Goal: Task Accomplishment & Management: Manage account settings

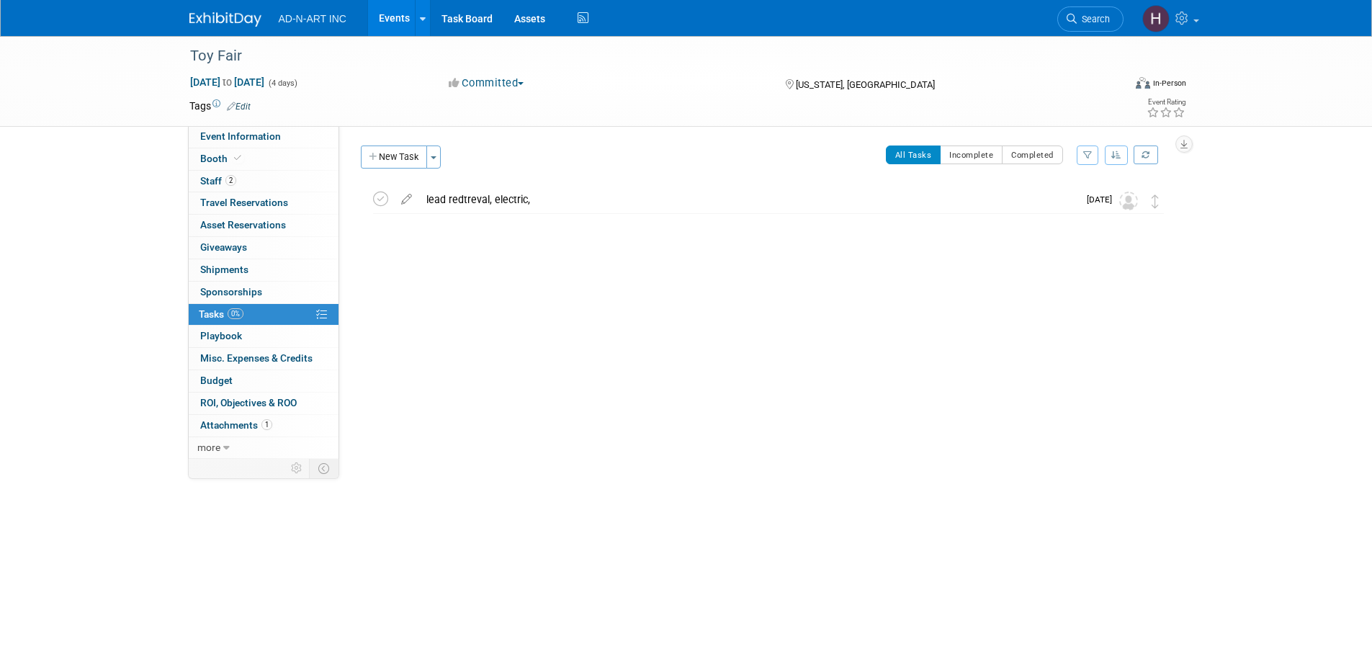
click at [246, 21] on img at bounding box center [225, 19] width 72 height 14
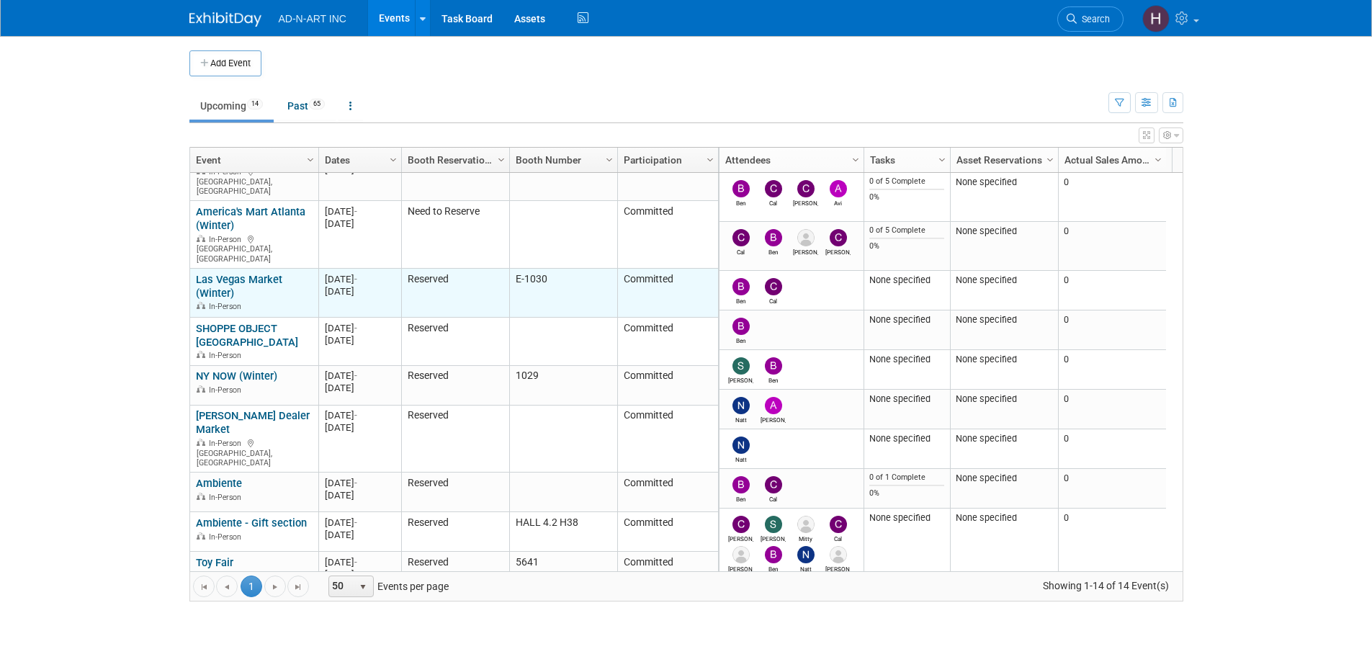
scroll to position [220, 0]
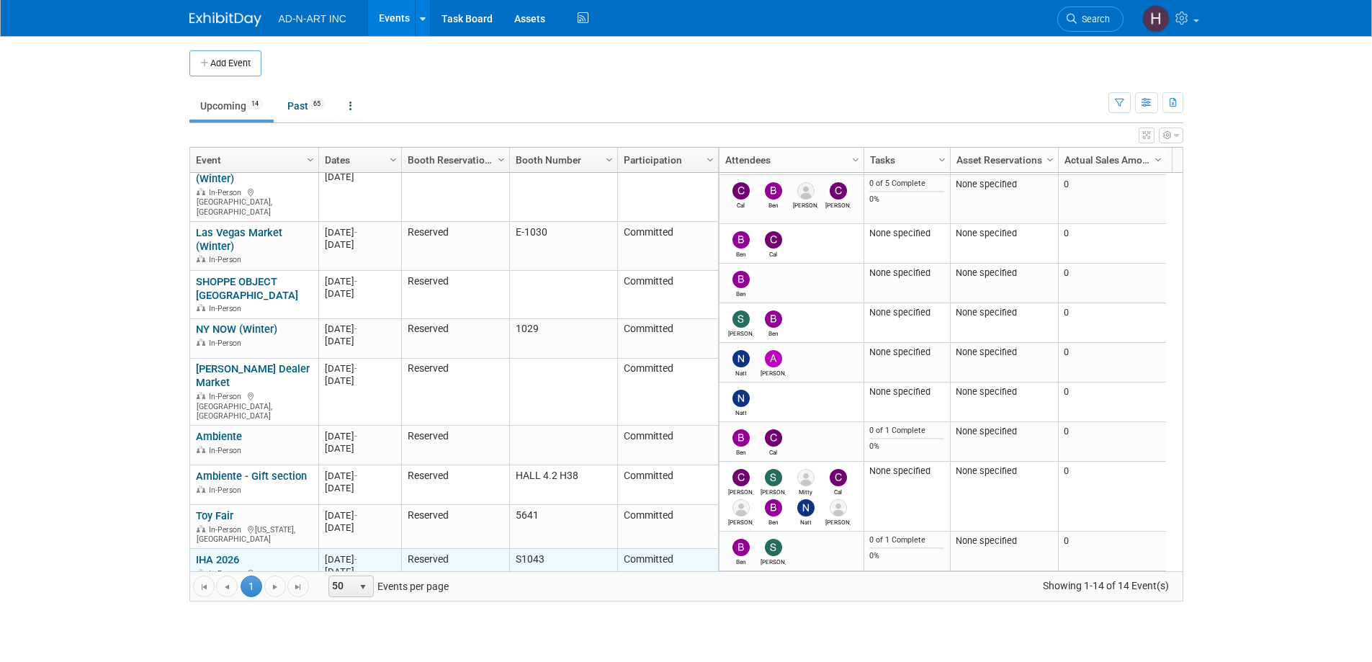
click at [217, 553] on link "IHA 2026" at bounding box center [217, 559] width 43 height 13
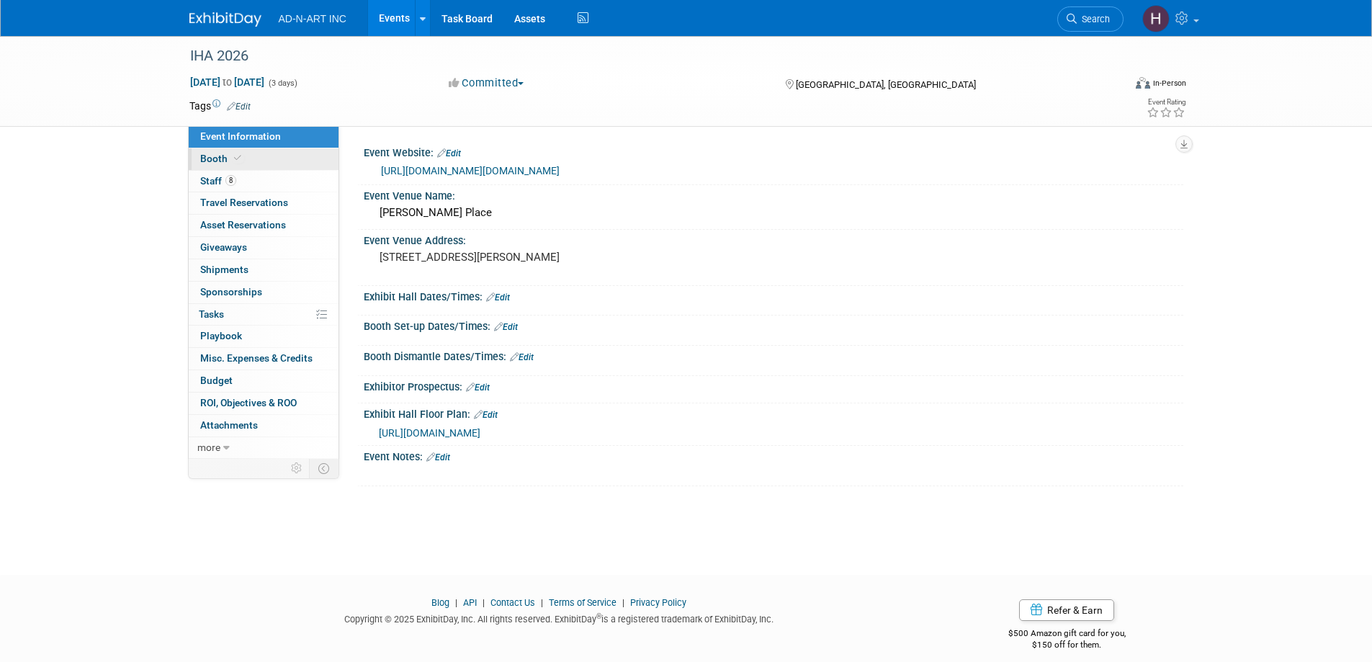
click at [202, 164] on link "Booth" at bounding box center [264, 159] width 150 height 22
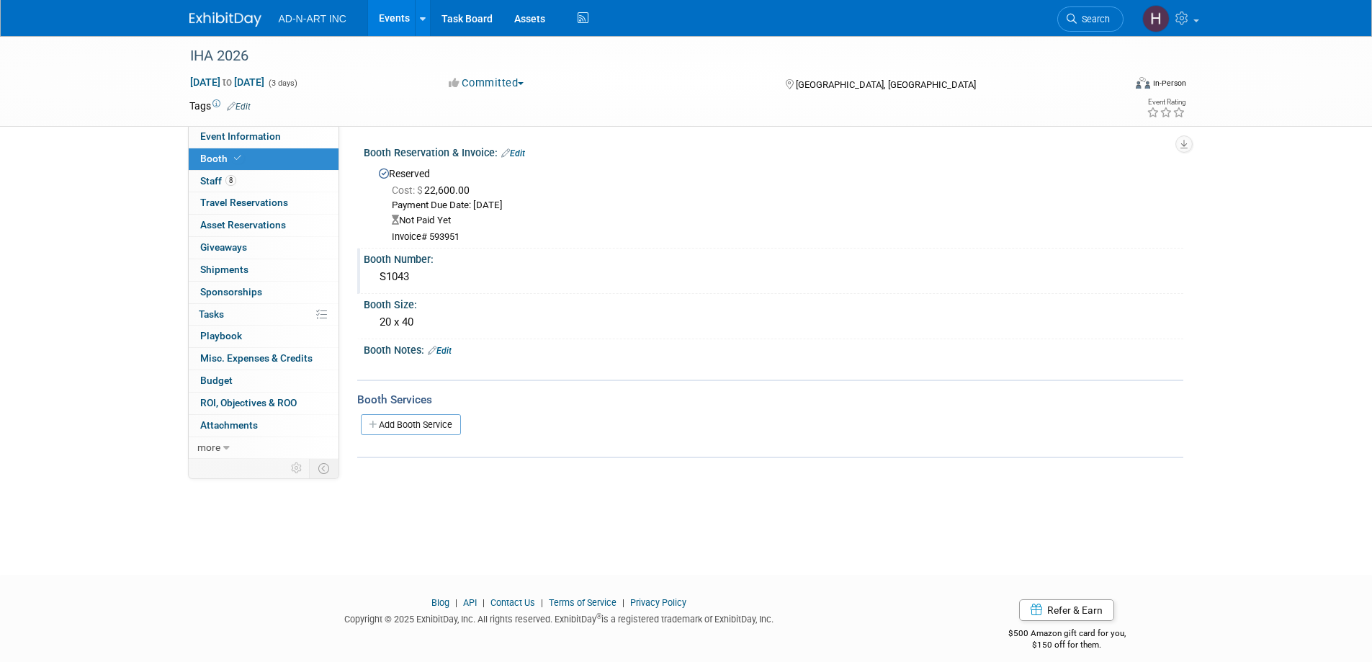
click at [431, 275] on div "S1043" at bounding box center [773, 277] width 798 height 22
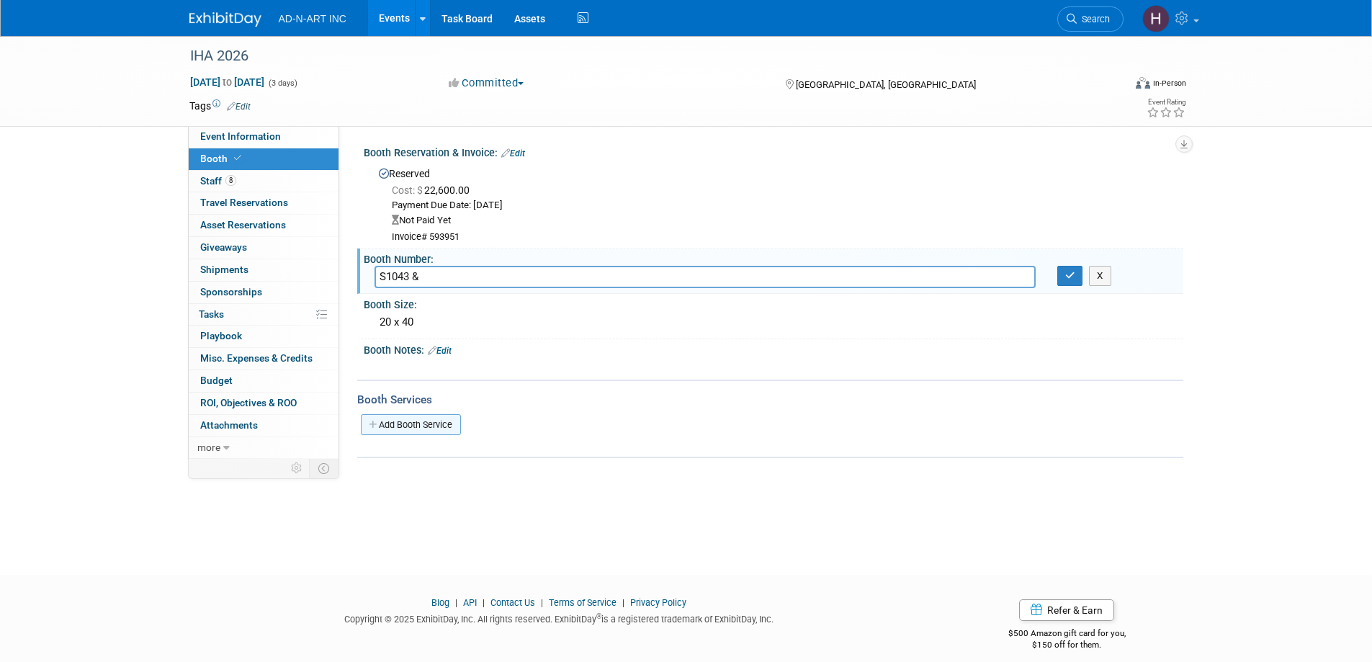
type input "S1043 &"
click at [407, 425] on link "Add Booth Service" at bounding box center [411, 424] width 100 height 21
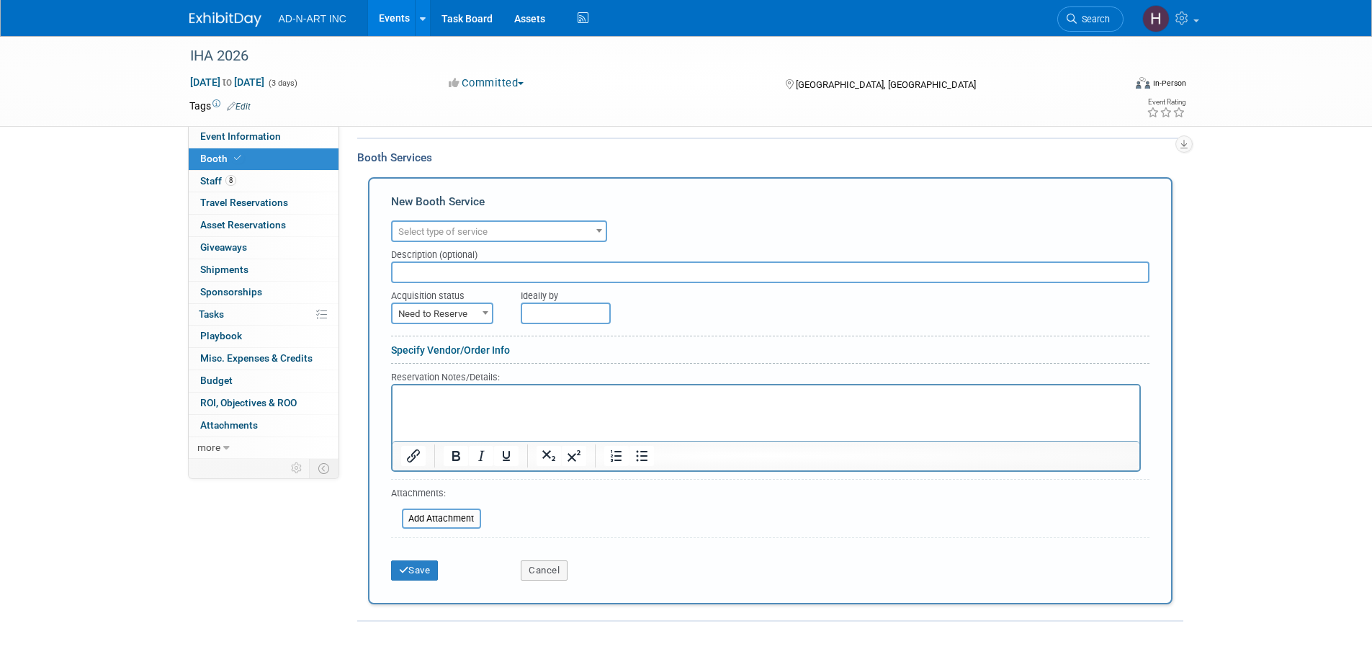
scroll to position [288, 0]
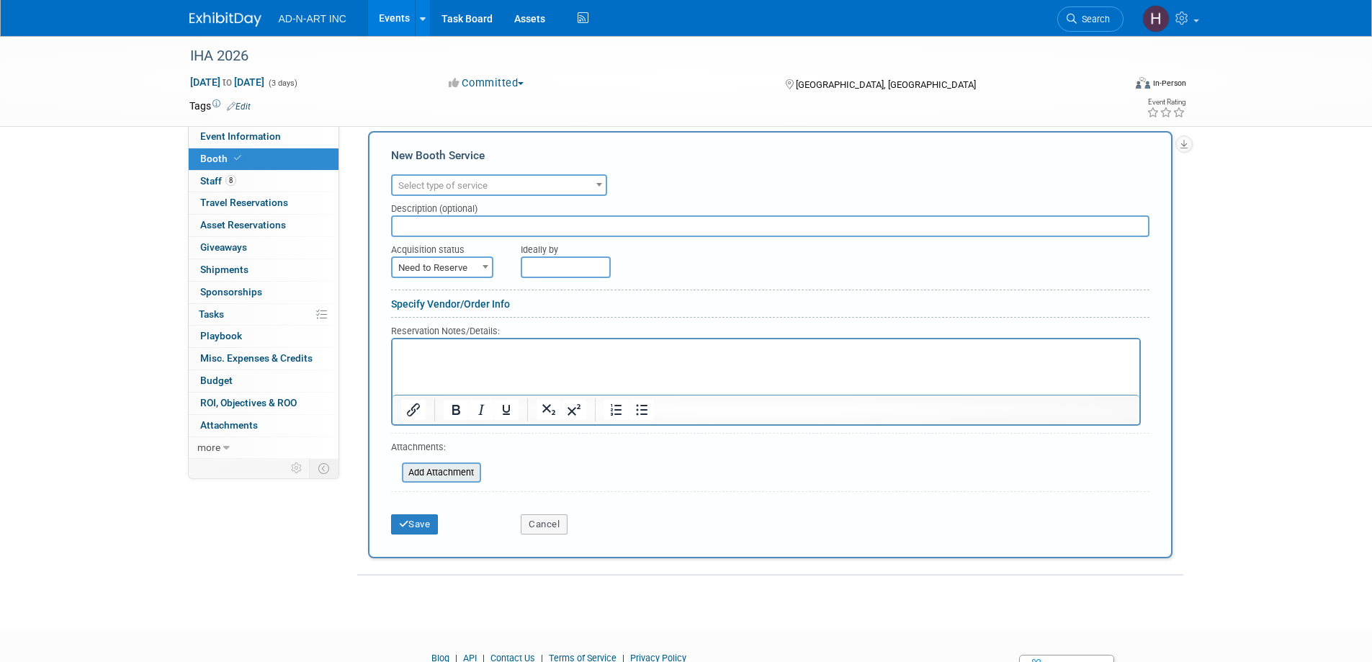
click at [434, 469] on input "file" at bounding box center [393, 472] width 171 height 17
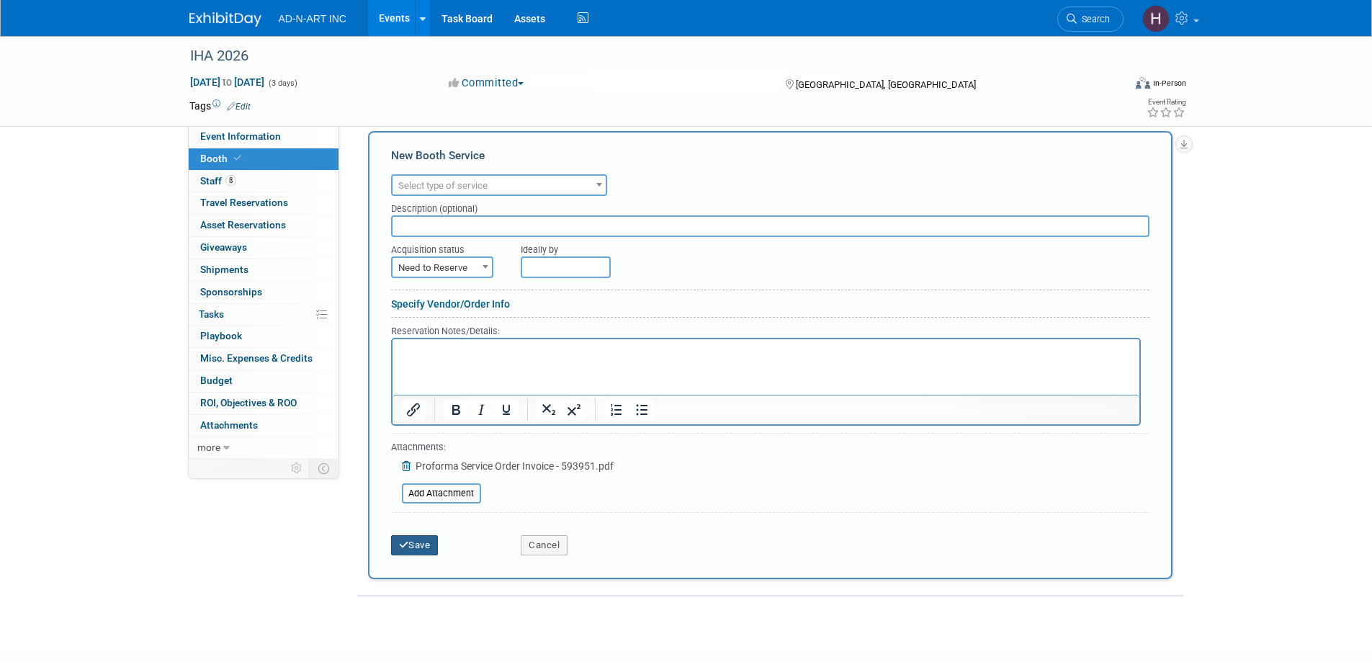
click at [410, 539] on button "Save" at bounding box center [415, 545] width 48 height 20
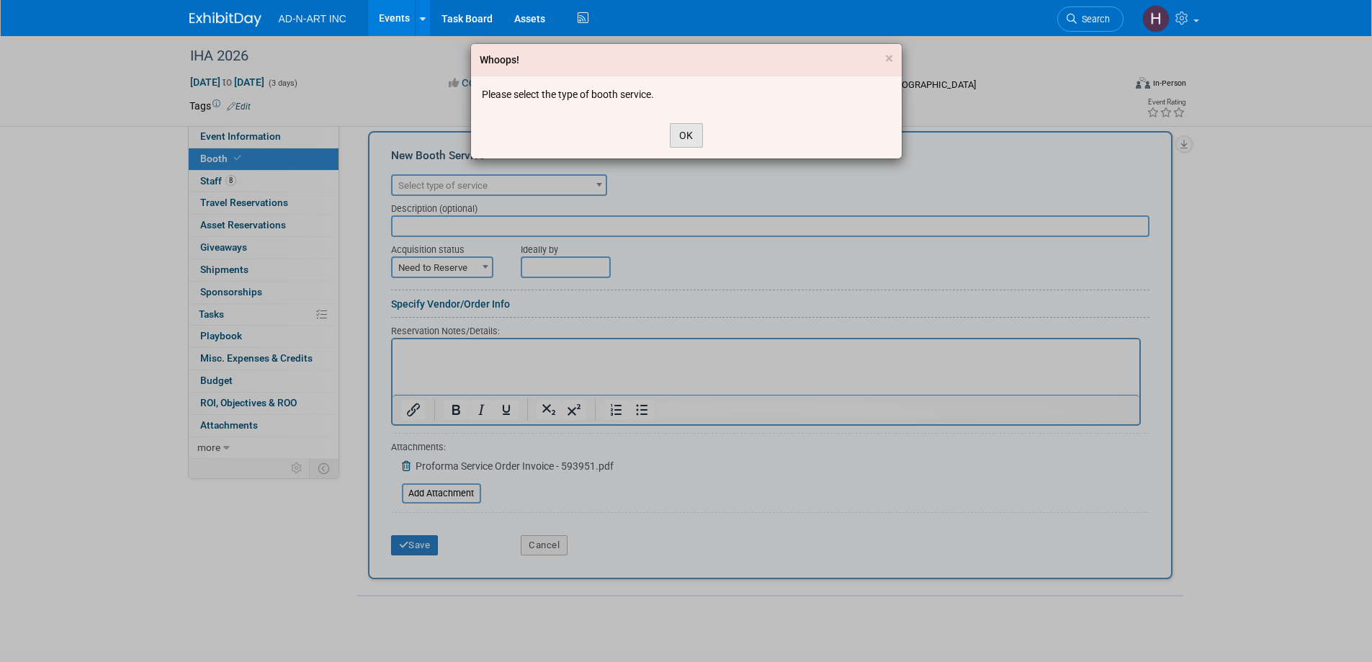
click at [687, 135] on button "OK" at bounding box center [686, 135] width 33 height 24
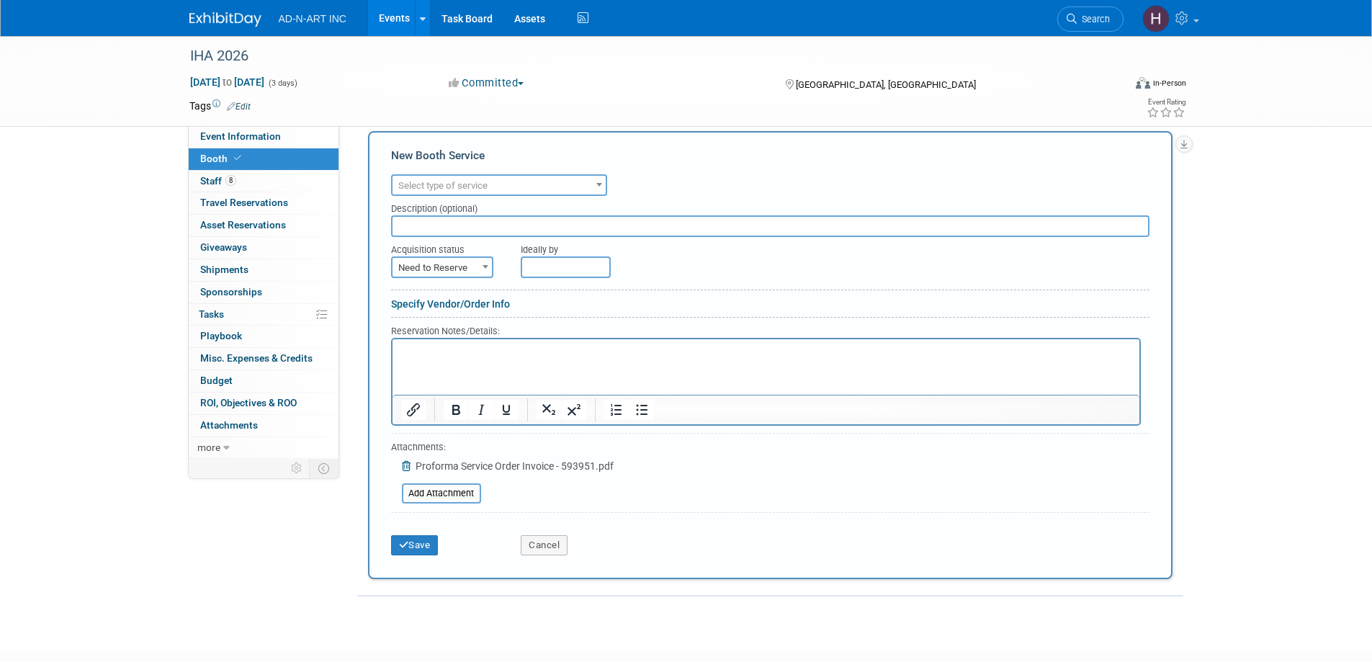
click at [1242, 192] on div "IHA 2026 Mar 10, 2026 to Mar 12, 2026 (3 days) Mar 10, 2026 to Mar 12, 2026 Com…" at bounding box center [686, 186] width 1372 height 877
click at [551, 547] on button "Cancel" at bounding box center [544, 545] width 47 height 20
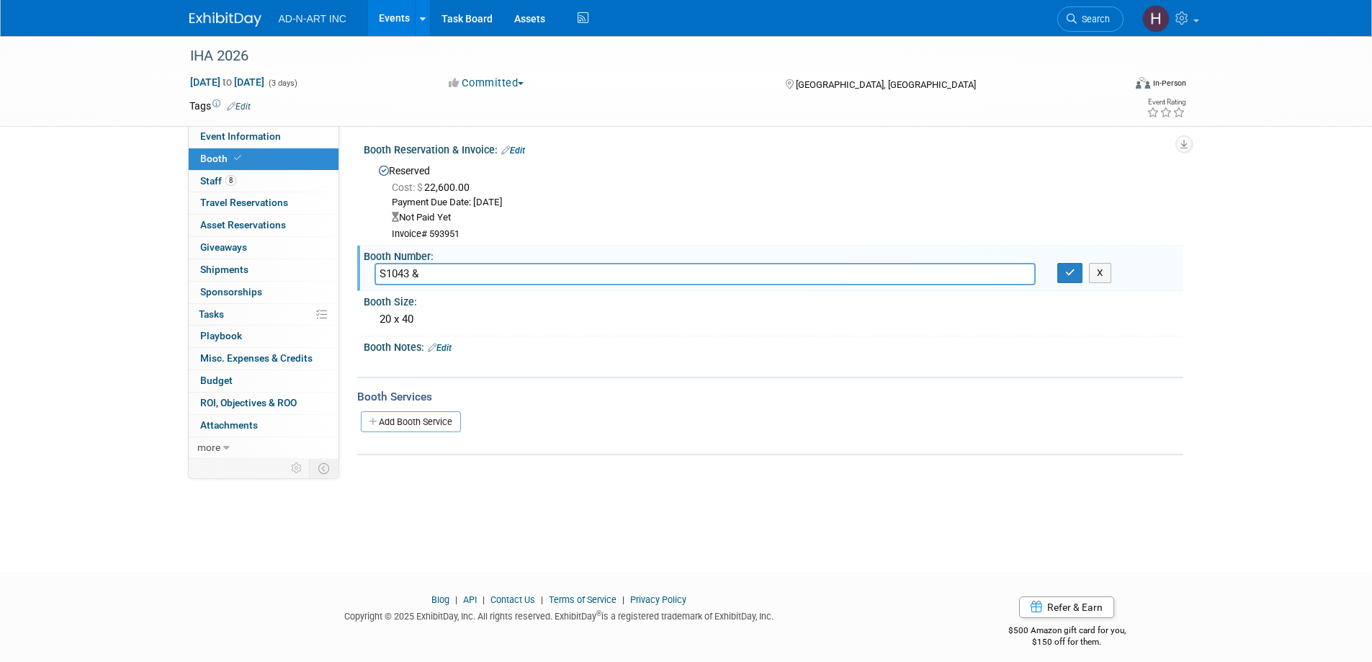
scroll to position [0, 0]
click at [1074, 275] on icon "button" at bounding box center [1070, 275] width 10 height 9
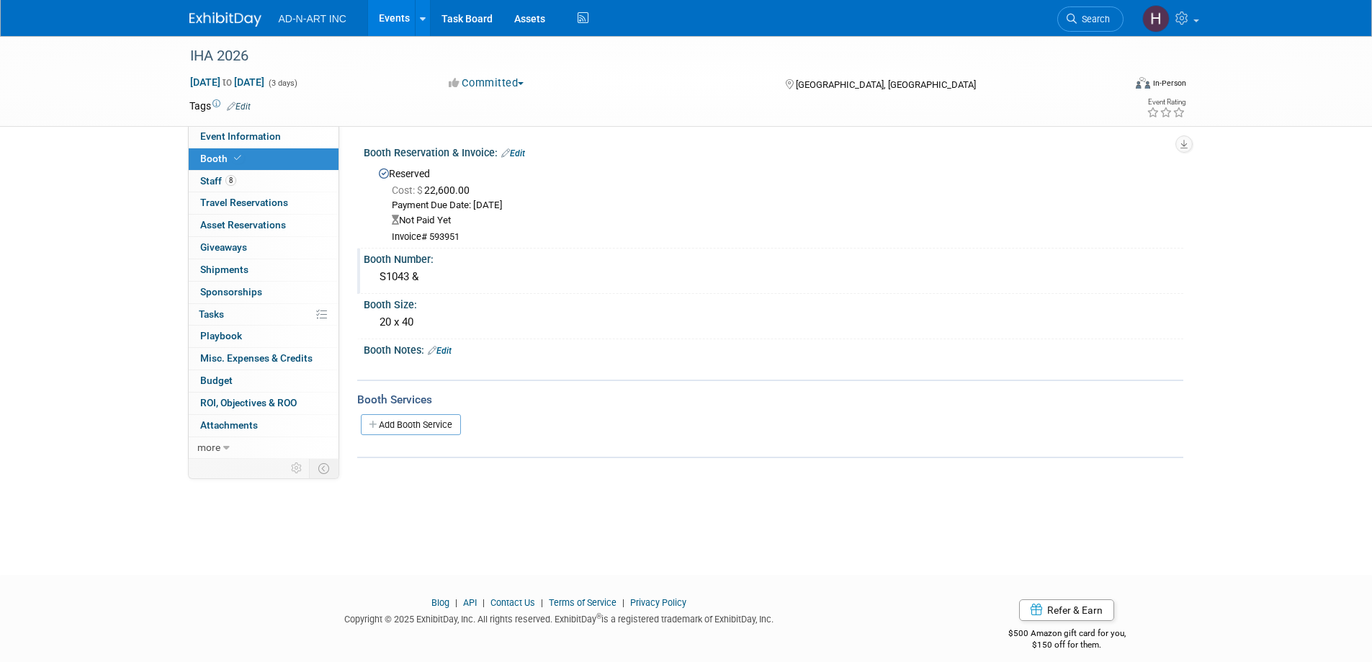
click at [523, 155] on link "Edit" at bounding box center [513, 153] width 24 height 10
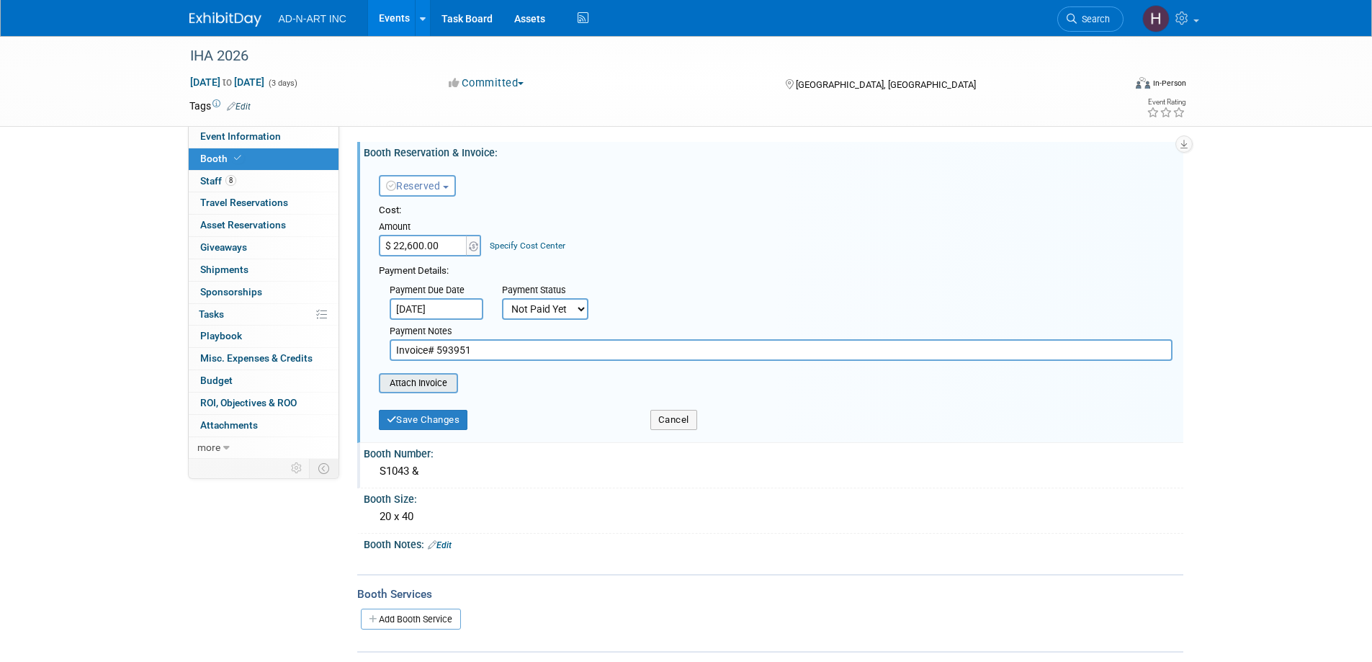
click at [422, 385] on input "file" at bounding box center [370, 382] width 171 height 17
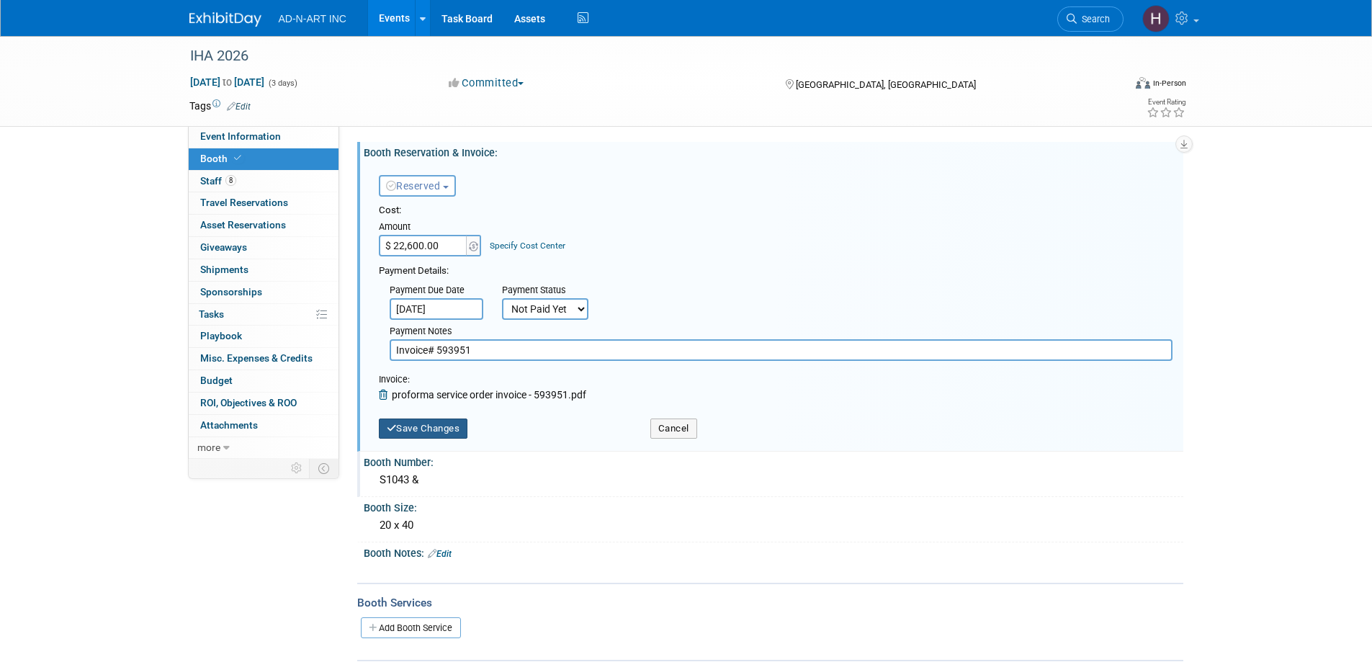
click at [421, 428] on button "Save Changes" at bounding box center [423, 428] width 89 height 20
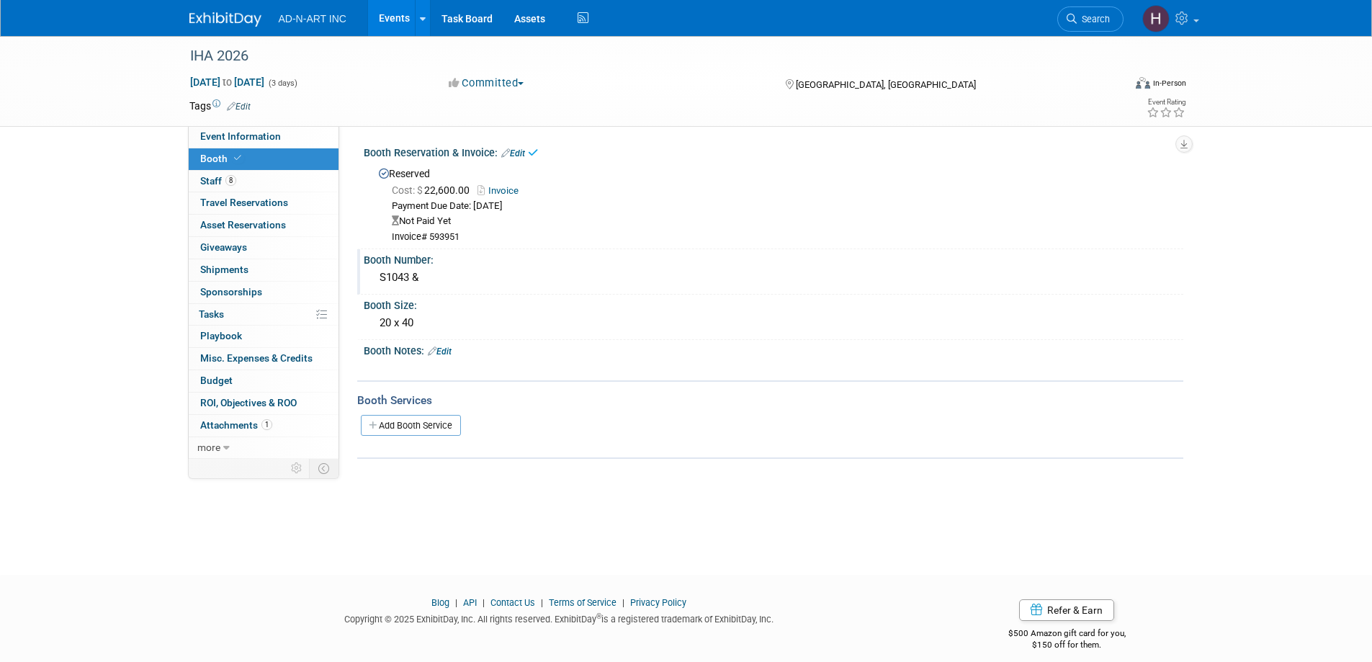
click at [516, 149] on link "Edit" at bounding box center [513, 153] width 24 height 10
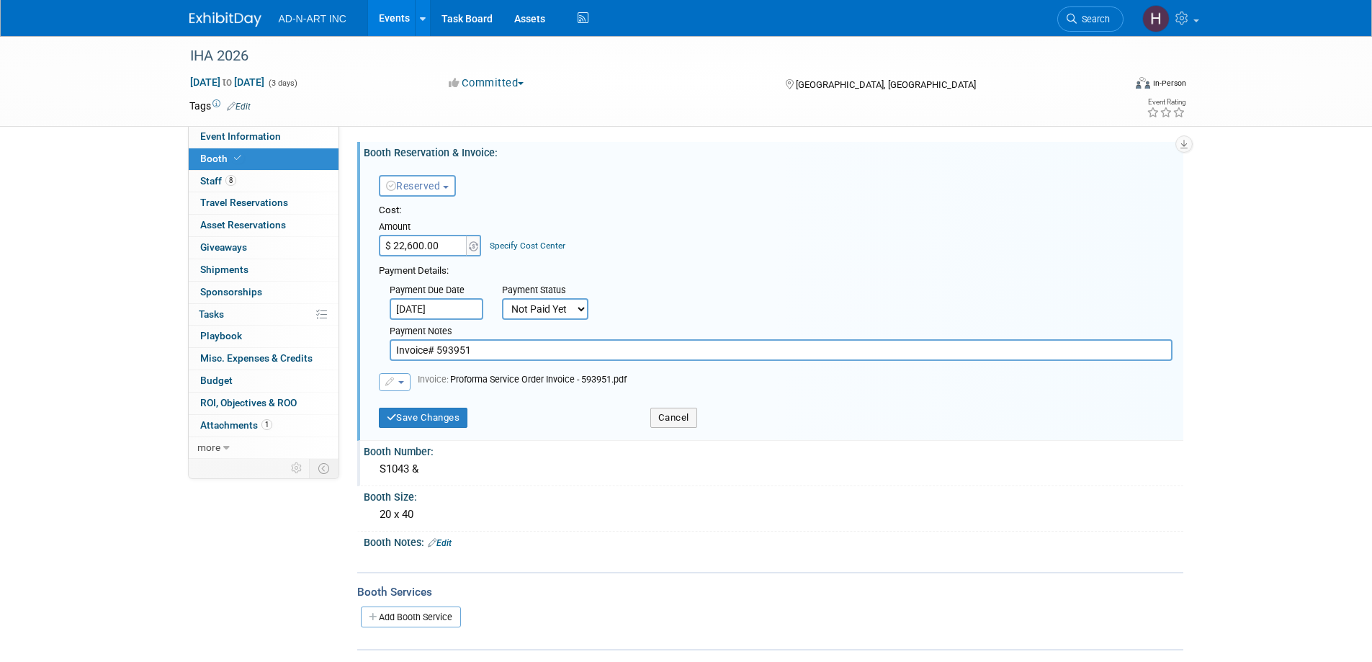
paste input "7,2"
type input "$ 27,200.00"
click at [413, 416] on button "Save Changes" at bounding box center [423, 418] width 89 height 20
